Goal: Ask a question

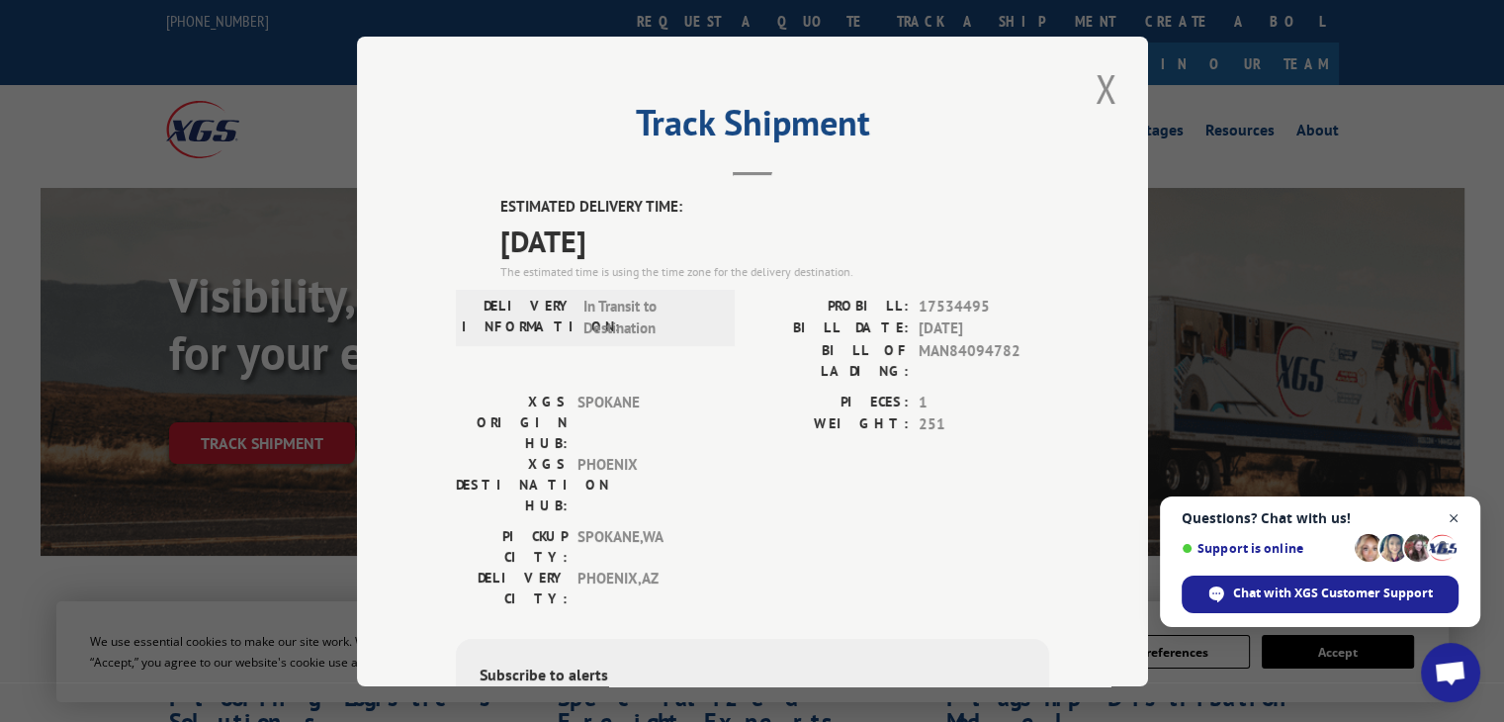
click at [1446, 514] on span "Open chat" at bounding box center [1453, 518] width 25 height 25
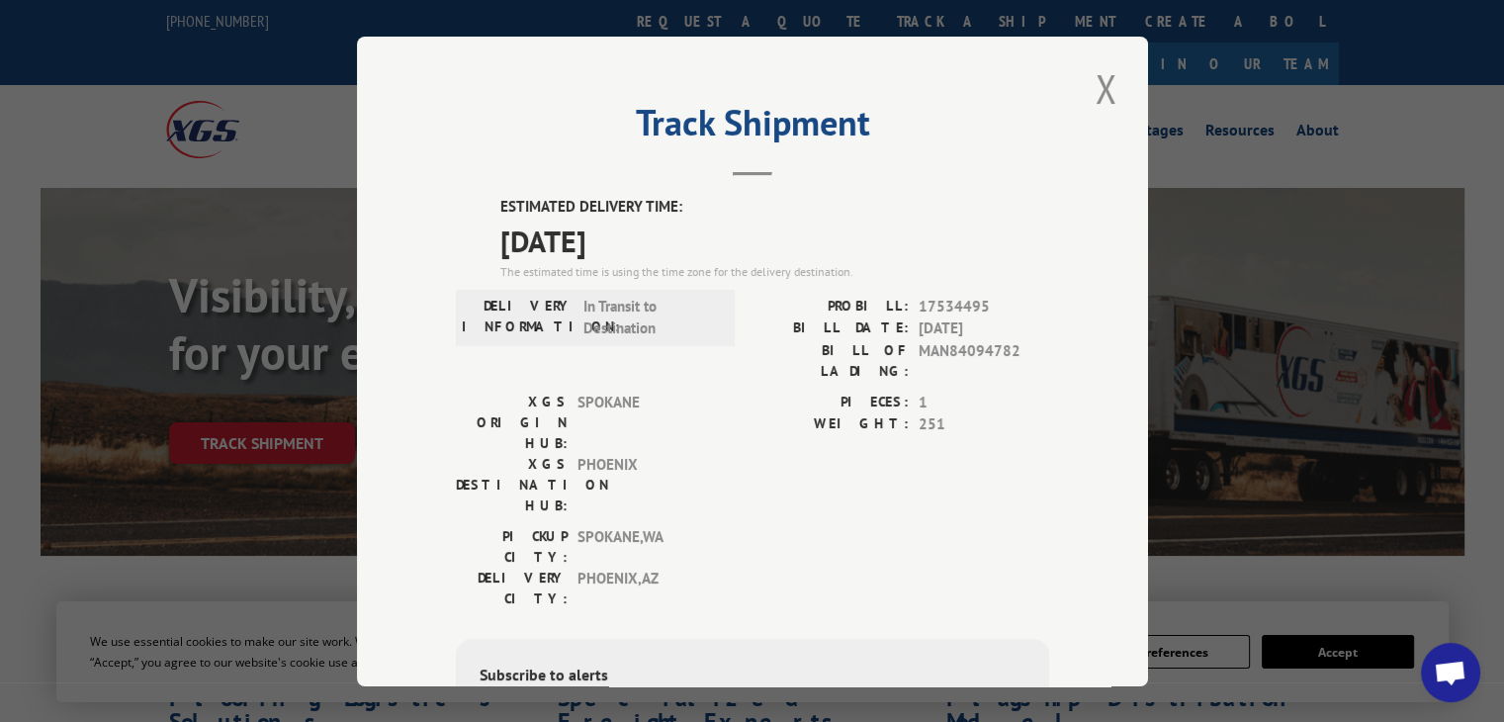
click at [1455, 671] on span "Open chat" at bounding box center [1449, 674] width 33 height 28
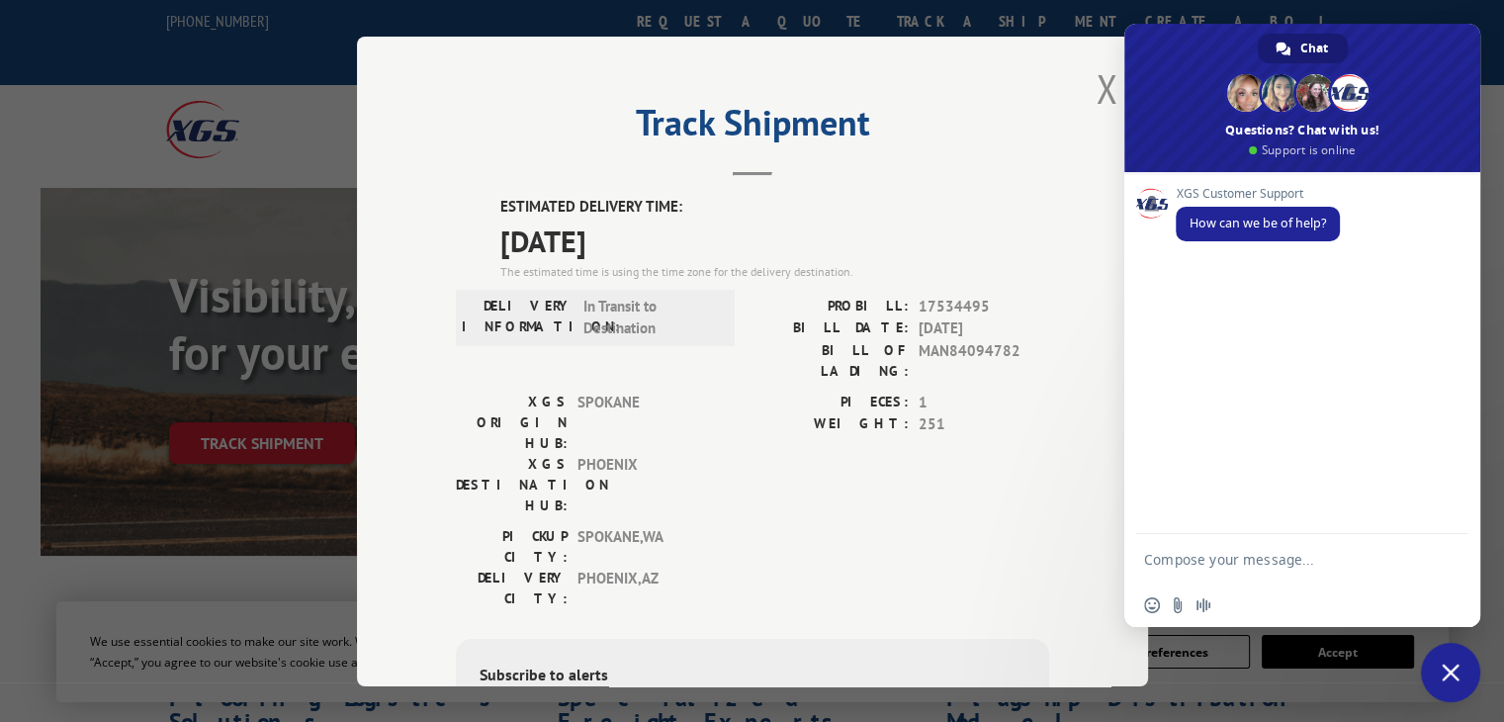
click at [1294, 553] on textarea "Compose your message..." at bounding box center [1282, 558] width 277 height 49
type textarea "Hi"
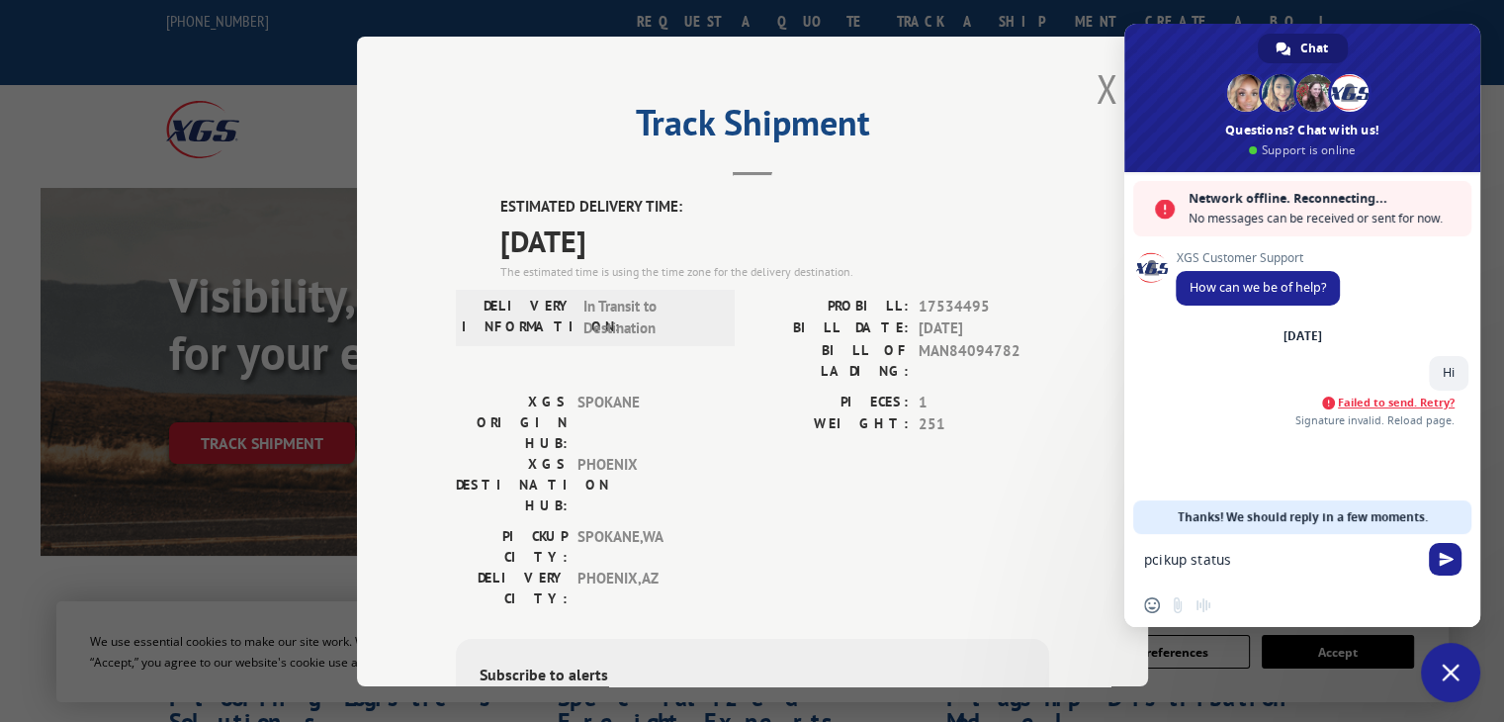
type textarea "pcikup status"
click at [1403, 399] on span "Failed to send. Retry?" at bounding box center [1395, 402] width 117 height 14
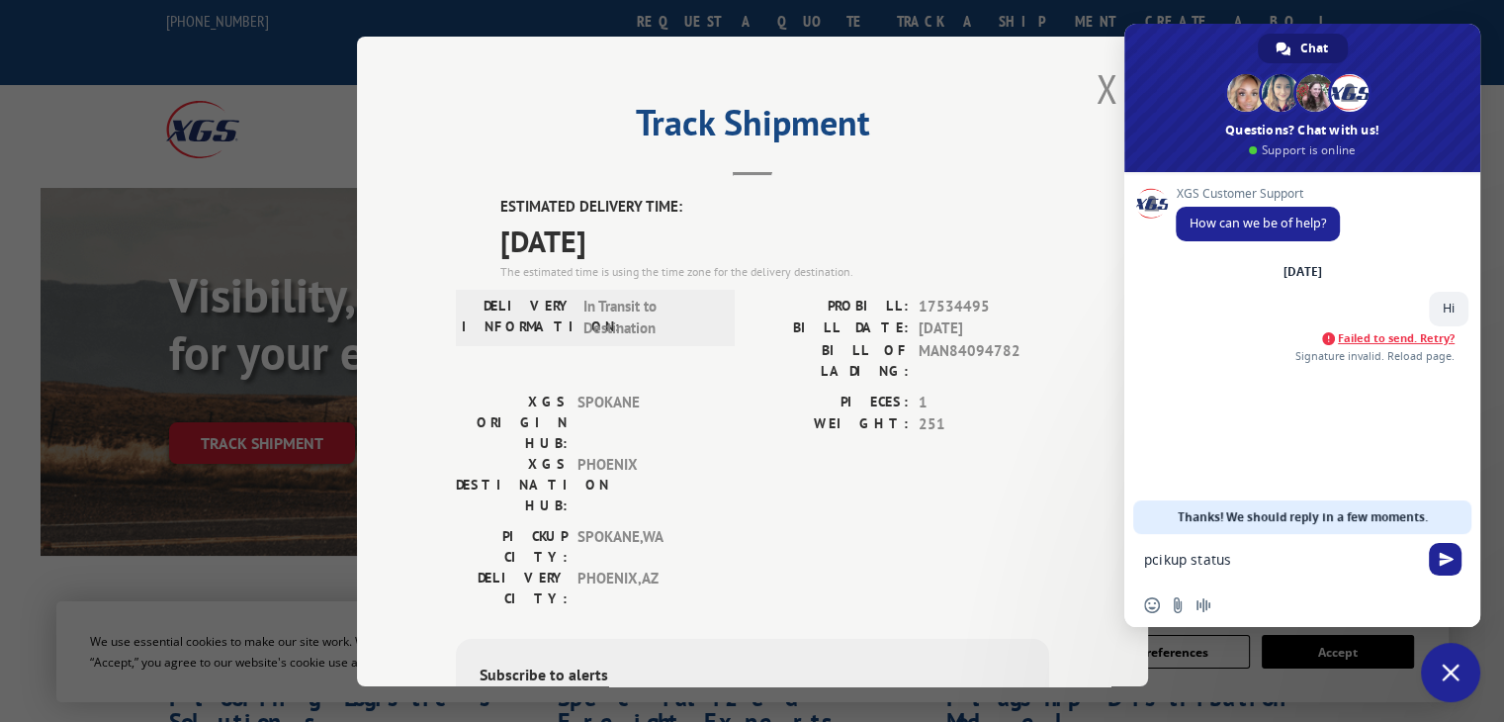
click at [1194, 564] on textarea "pcikup status" at bounding box center [1282, 558] width 277 height 49
type textarea "pickup"
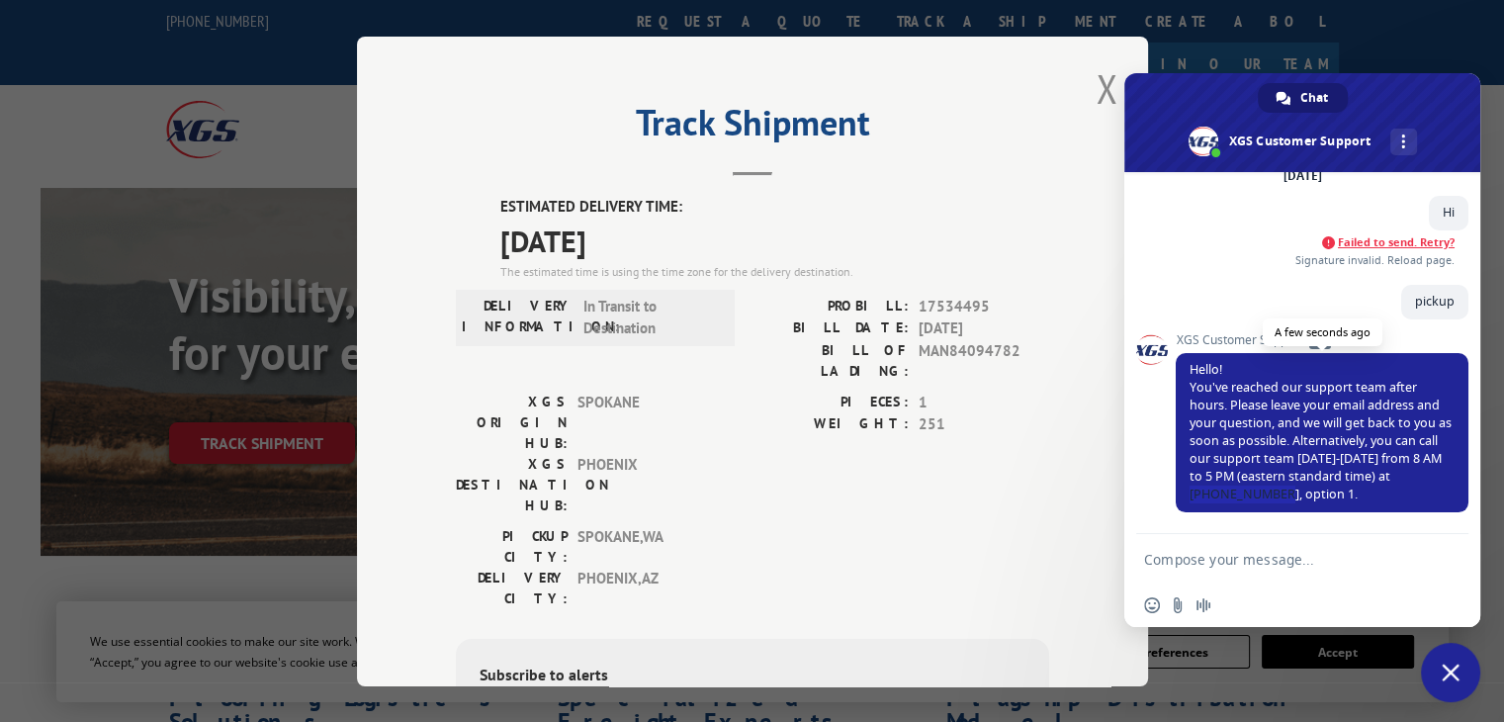
drag, startPoint x: 1201, startPoint y: 496, endPoint x: 1285, endPoint y: 489, distance: 84.3
click at [1285, 489] on span "Hello! You've reached our support team after hours. Please leave your email add…" at bounding box center [1320, 431] width 262 height 141
copy span "[PHONE_NUMBER],"
